Goal: Task Accomplishment & Management: Use online tool/utility

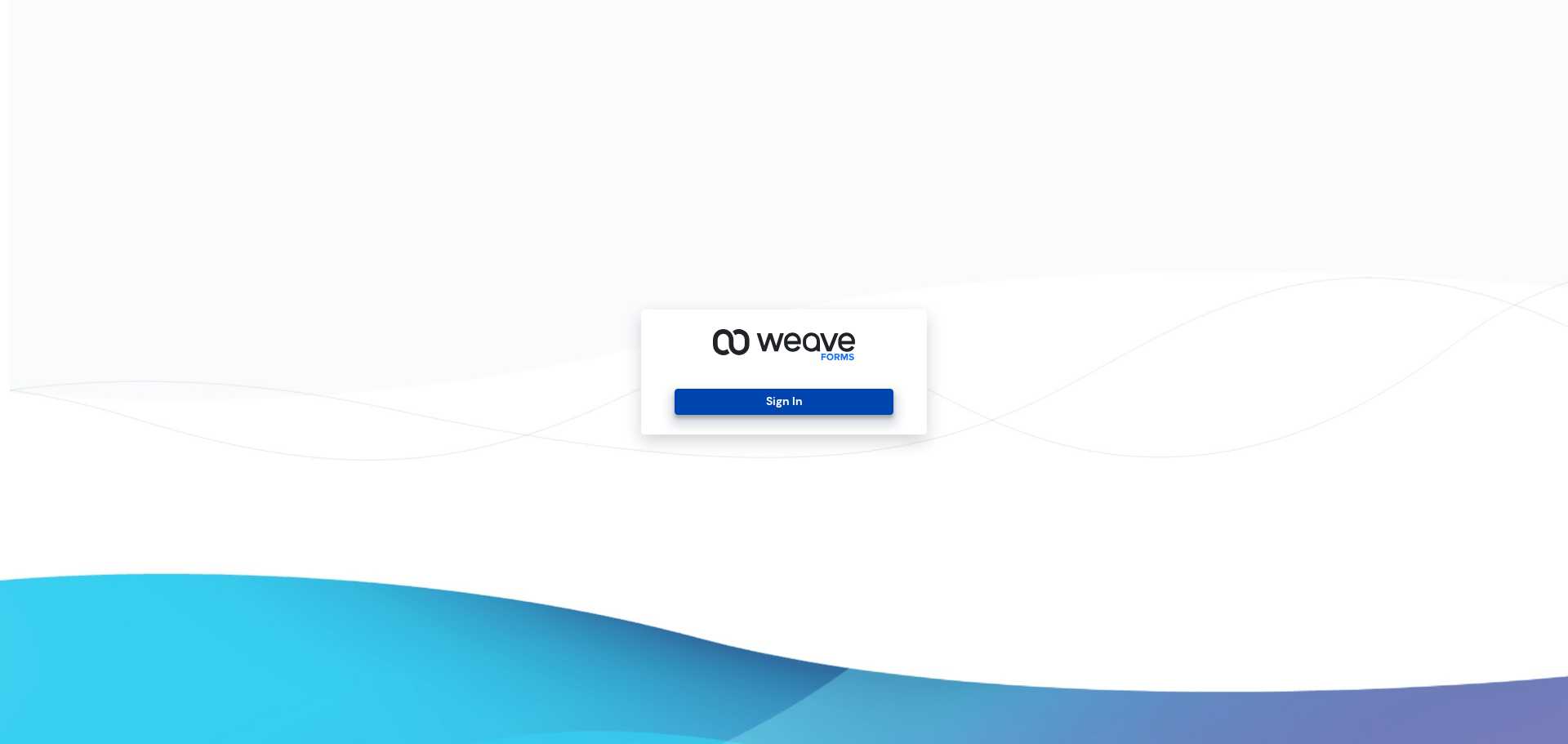
click at [791, 400] on button "Sign In" at bounding box center [783, 401] width 218 height 26
